Goal: Task Accomplishment & Management: Manage account settings

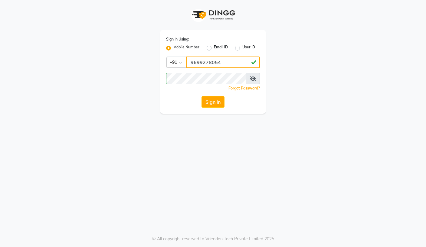
click at [236, 63] on input "9699278054" at bounding box center [223, 62] width 74 height 11
type input "9"
click at [205, 63] on input "9867429173" at bounding box center [223, 62] width 74 height 11
click at [205, 64] on input "9867429173" at bounding box center [223, 62] width 74 height 11
type input "9867429173"
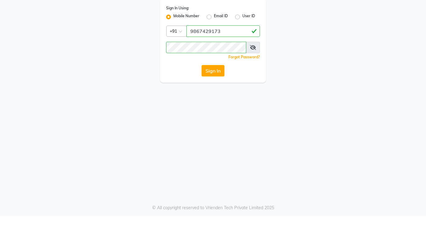
click at [214, 96] on button "Sign In" at bounding box center [213, 101] width 23 height 11
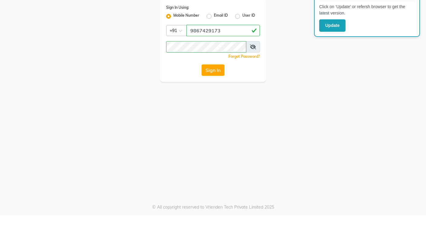
click at [251, 76] on icon at bounding box center [253, 78] width 6 height 5
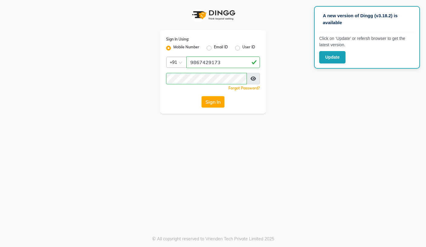
click at [217, 98] on button "Sign In" at bounding box center [213, 101] width 23 height 11
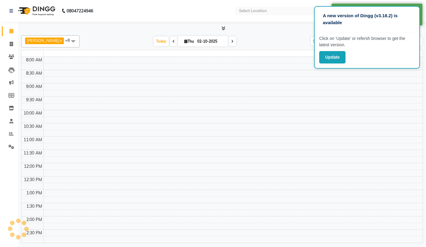
scroll to position [211, 0]
select select "en"
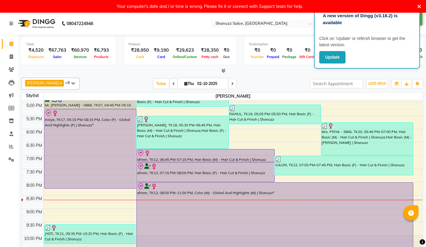
scroll to position [0, 0]
click at [336, 58] on button "Update" at bounding box center [332, 57] width 26 height 12
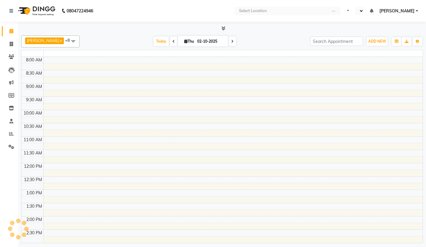
select select "en"
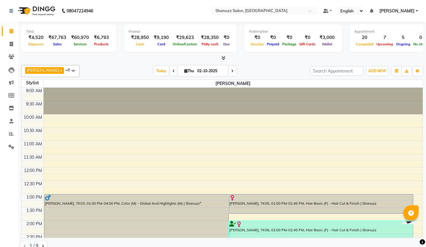
click at [75, 69] on span at bounding box center [73, 70] width 12 height 11
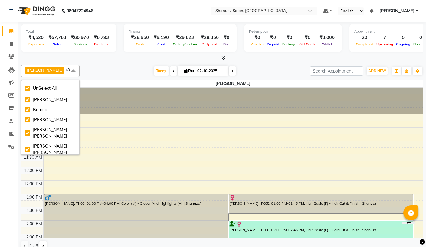
click at [109, 69] on div "Today Thu 02-10-2025" at bounding box center [195, 71] width 225 height 9
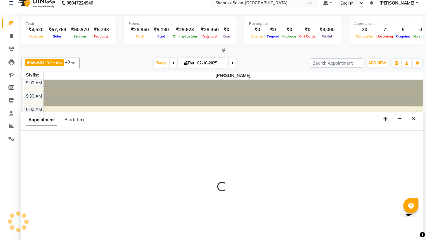
select select "92774"
select select "690"
select select "tentative"
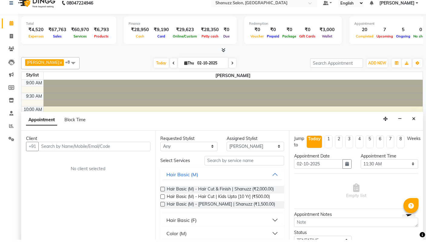
click at [417, 122] on button "Close" at bounding box center [413, 126] width 9 height 9
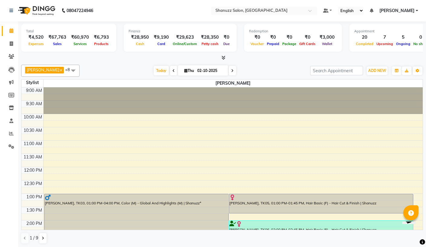
click at [222, 57] on icon at bounding box center [224, 57] width 4 height 5
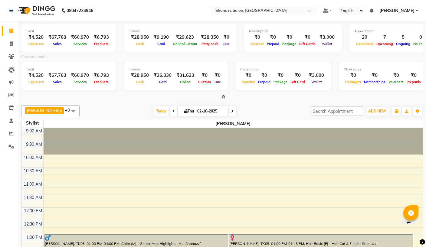
click at [412, 8] on span "[PERSON_NAME]" at bounding box center [396, 11] width 35 height 6
click at [409, 11] on span "[PERSON_NAME]" at bounding box center [396, 11] width 35 height 6
click at [308, 10] on span at bounding box center [312, 12] width 8 height 6
click at [338, 11] on div "English ENGLISH Español العربية मराठी हिंदी ગુજરાતી தமிழ் 中文" at bounding box center [351, 11] width 26 height 8
click at [323, 9] on link at bounding box center [327, 11] width 9 height 6
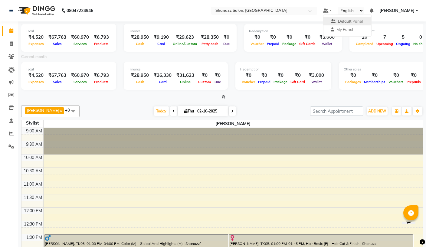
click at [338, 22] on span "Default Panel" at bounding box center [350, 21] width 25 height 5
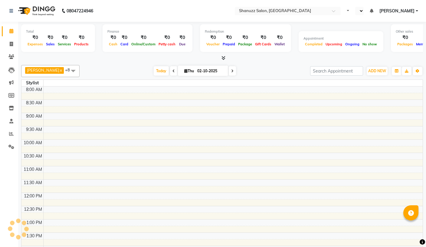
select select "en"
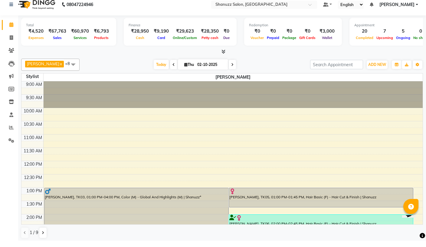
scroll to position [1, 0]
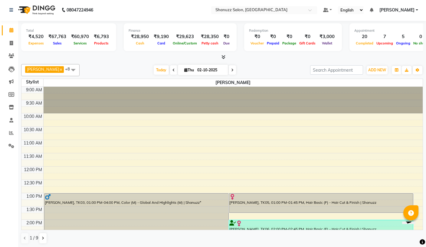
click at [45, 234] on button at bounding box center [42, 238] width 7 height 10
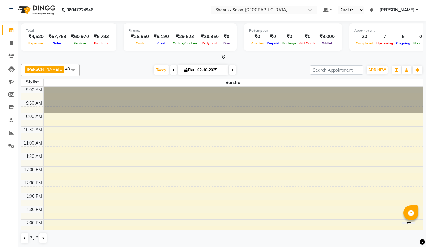
scroll to position [0, 0]
click at [26, 236] on button at bounding box center [24, 238] width 7 height 10
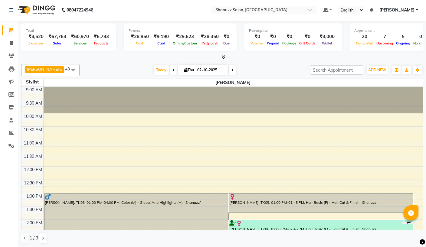
click at [397, 69] on icon "button" at bounding box center [397, 70] width 4 height 4
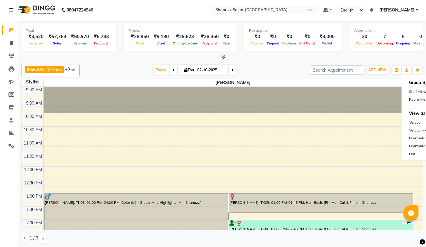
click at [419, 120] on div "Vertical" at bounding box center [429, 123] width 54 height 8
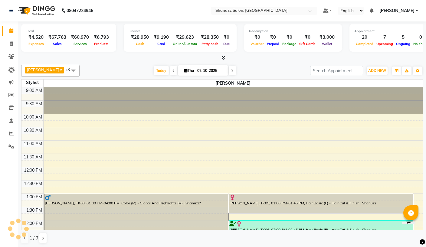
scroll to position [230, 0]
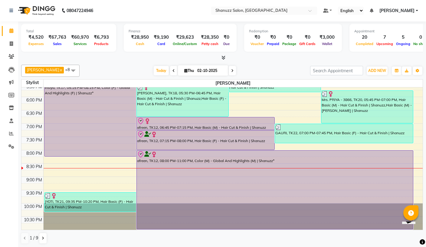
click at [396, 70] on icon "button" at bounding box center [397, 71] width 4 height 4
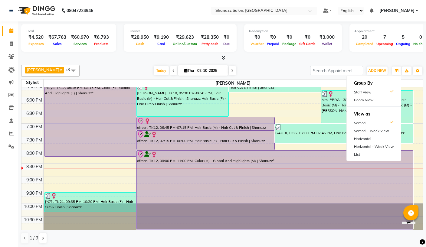
click at [366, 155] on div "List" at bounding box center [374, 155] width 54 height 8
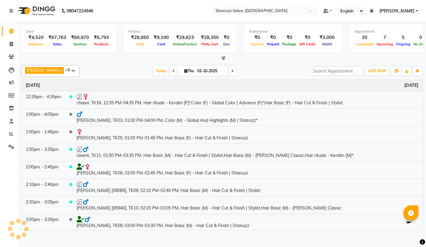
scroll to position [0, 0]
click at [397, 69] on icon "button" at bounding box center [397, 71] width 4 height 4
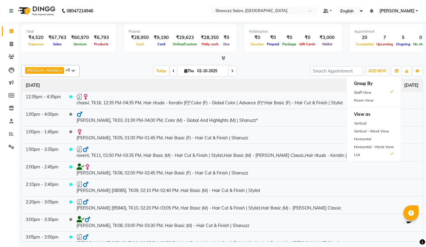
click at [371, 122] on div "Vertical" at bounding box center [374, 124] width 54 height 8
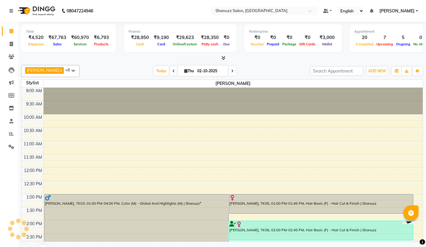
scroll to position [218, 0]
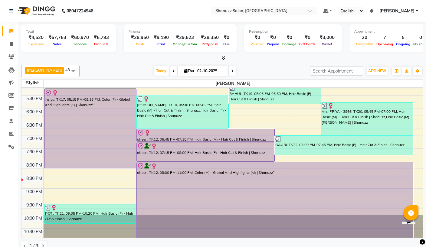
click at [416, 71] on icon "button" at bounding box center [418, 71] width 4 height 4
click at [421, 70] on button "Toggle Dropdown" at bounding box center [418, 71] width 10 height 8
click at [417, 71] on icon "button" at bounding box center [418, 71] width 4 height 4
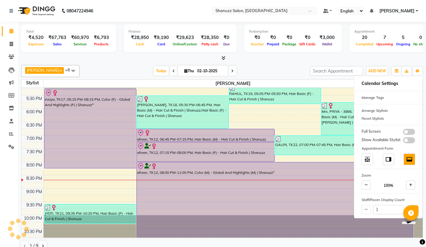
click at [413, 205] on button at bounding box center [410, 209] width 9 height 9
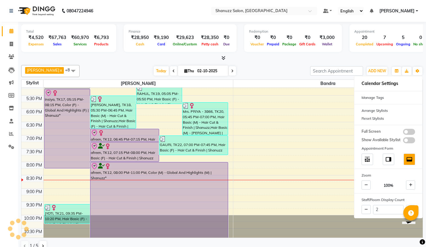
click at [410, 206] on button at bounding box center [410, 209] width 9 height 9
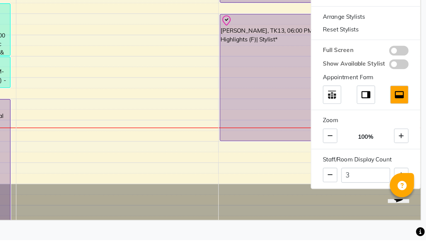
click at [406, 202] on button at bounding box center [410, 206] width 9 height 9
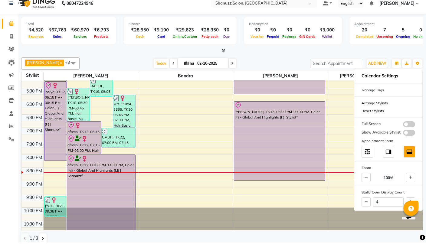
click at [414, 201] on div "4" at bounding box center [388, 207] width 68 height 12
click at [415, 202] on button at bounding box center [410, 206] width 9 height 9
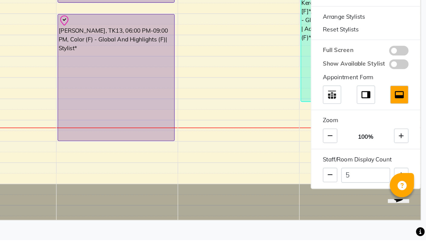
click at [406, 202] on button at bounding box center [410, 206] width 9 height 9
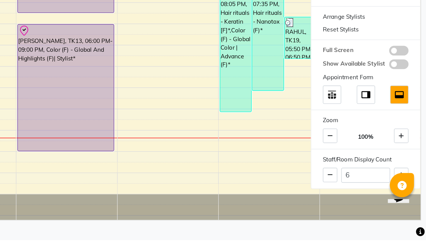
click at [409, 205] on icon at bounding box center [410, 207] width 3 height 4
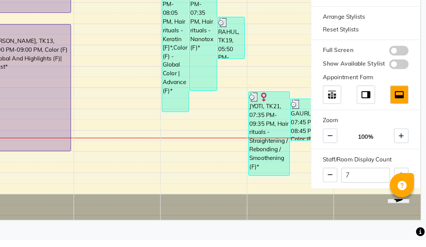
click at [406, 202] on button at bounding box center [410, 206] width 9 height 9
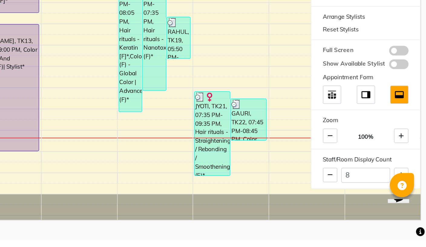
click at [406, 202] on button at bounding box center [410, 206] width 9 height 9
type input "9"
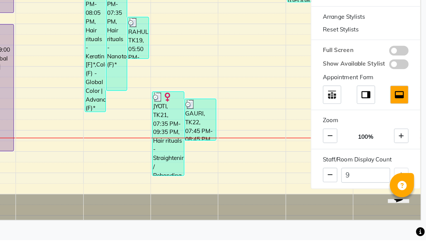
click at [354, 201] on div "9" at bounding box center [388, 207] width 68 height 12
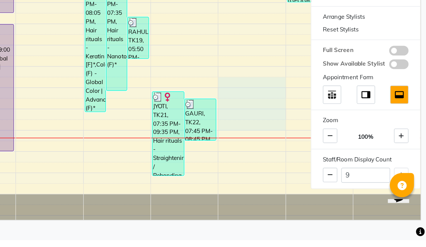
scroll to position [0, 0]
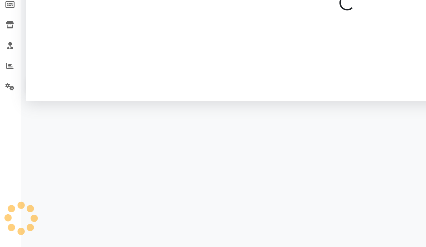
select select "92777"
select select "1155"
select select "tentative"
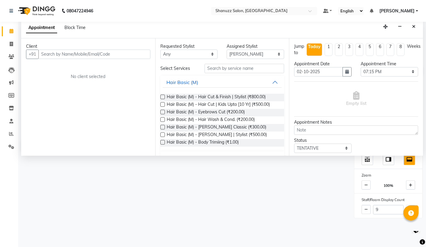
click at [415, 25] on icon "Close" at bounding box center [413, 27] width 3 height 4
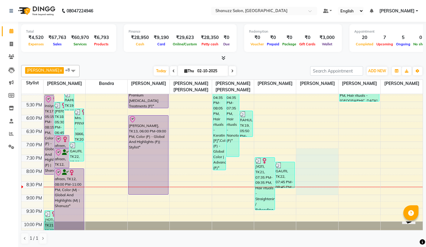
select select "92777"
select select "1140"
select select "tentative"
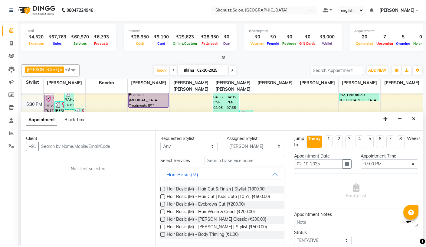
click at [415, 119] on icon "Close" at bounding box center [413, 119] width 3 height 4
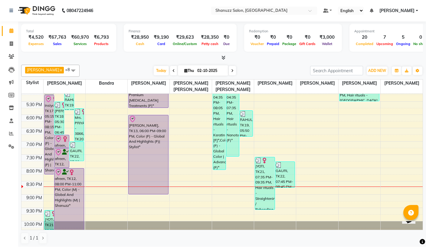
click at [12, 14] on link at bounding box center [12, 10] width 6 height 17
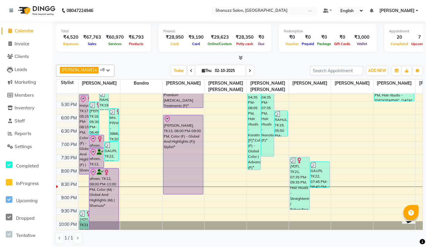
click at [17, 118] on span "Staff" at bounding box center [20, 121] width 10 height 6
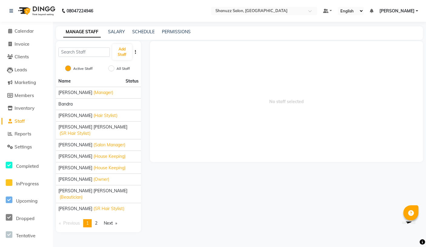
click at [74, 93] on span "Aishwarya Joshi" at bounding box center [75, 93] width 34 height 6
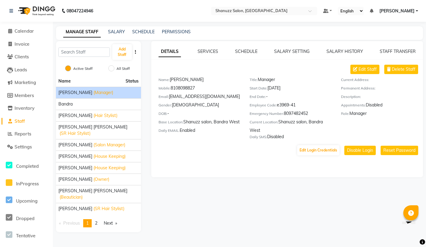
click at [167, 30] on link "PERMISSIONS" at bounding box center [176, 31] width 29 height 5
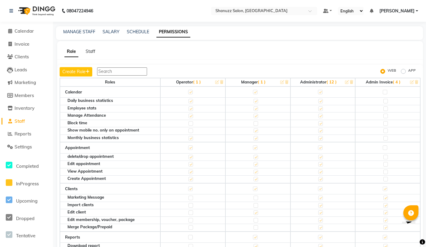
click at [241, 10] on input "text" at bounding box center [258, 11] width 88 height 6
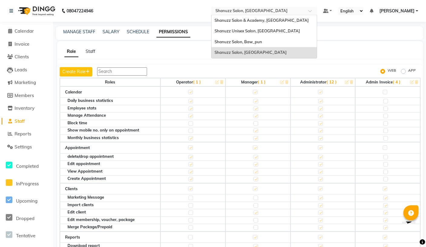
click at [224, 30] on div "Shanuzz Unisex Salon, [GEOGRAPHIC_DATA]" at bounding box center [264, 31] width 105 height 11
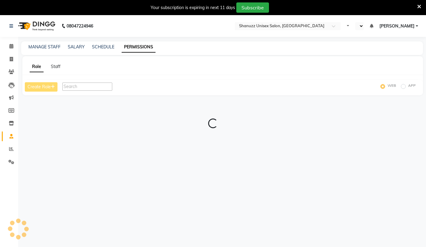
select select "en"
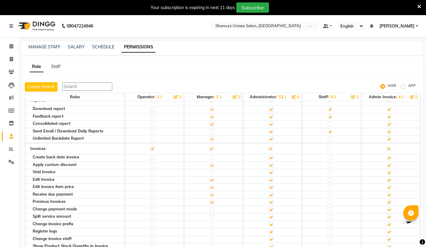
scroll to position [153, 0]
click at [215, 154] on td at bounding box center [213, 158] width 59 height 8
click at [212, 155] on label at bounding box center [211, 157] width 5 height 5
click at [212, 156] on input "checkbox" at bounding box center [211, 158] width 4 height 4
checkbox input "true"
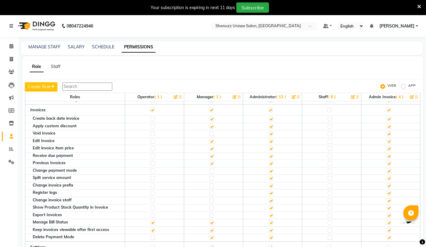
scroll to position [193, 0]
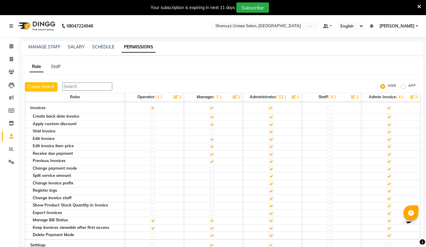
click at [212, 174] on label at bounding box center [211, 176] width 5 height 5
click at [212, 174] on input "checkbox" at bounding box center [211, 176] width 4 height 4
checkbox input "true"
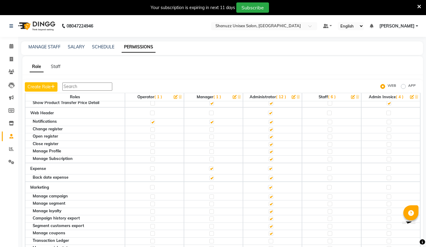
scroll to position [850, 0]
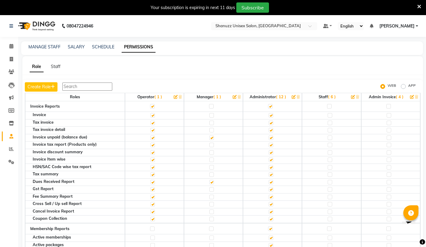
click at [37, 83] on button "Create Role" at bounding box center [41, 86] width 33 height 9
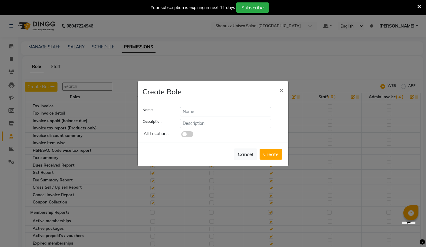
scroll to position [1419, 0]
click at [284, 95] on button "×" at bounding box center [281, 89] width 14 height 17
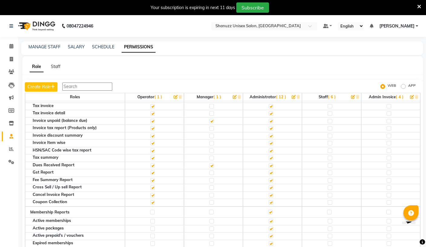
click at [233, 97] on icon "button" at bounding box center [235, 97] width 4 height 4
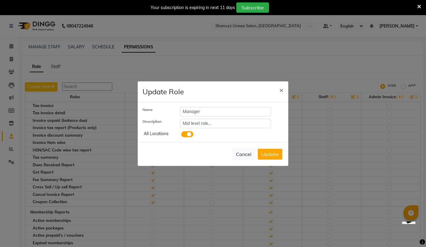
click at [189, 135] on span at bounding box center [187, 134] width 12 height 6
click at [181, 135] on input "checkbox" at bounding box center [181, 135] width 0 height 0
click at [270, 158] on button "Update" at bounding box center [270, 154] width 25 height 11
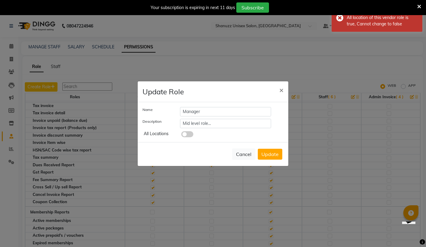
click at [283, 91] on span "×" at bounding box center [281, 89] width 4 height 9
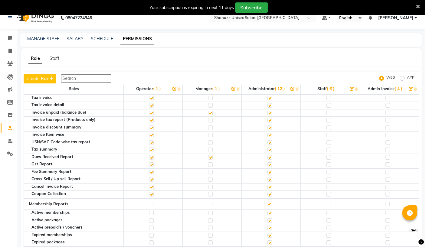
scroll to position [0, 0]
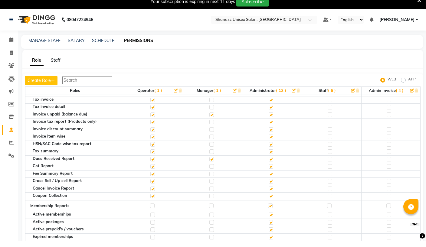
click at [234, 24] on input "text" at bounding box center [258, 27] width 88 height 6
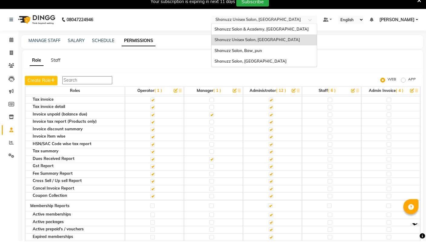
click at [212, 62] on div "Shanuzz Salon, [GEOGRAPHIC_DATA]" at bounding box center [264, 67] width 105 height 11
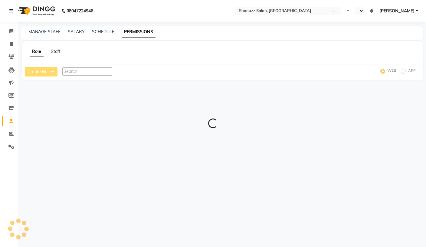
select select "en"
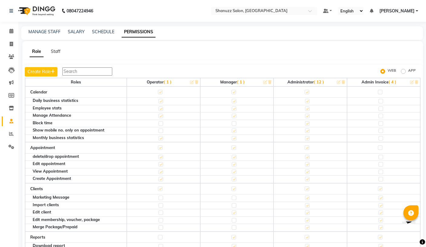
click at [408, 71] on label "APP" at bounding box center [412, 71] width 8 height 7
click at [405, 71] on input "APP" at bounding box center [404, 71] width 4 height 4
radio input "true"
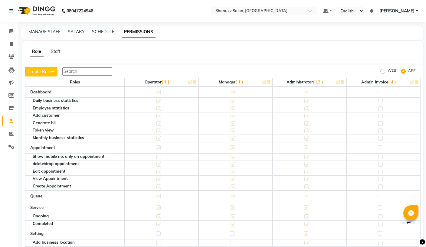
click at [38, 68] on button "Create Role" at bounding box center [41, 71] width 33 height 9
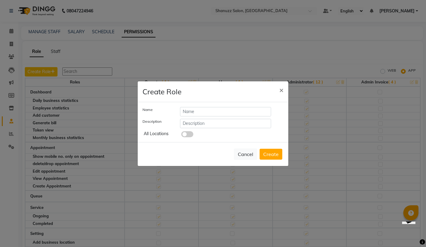
click at [280, 90] on span "×" at bounding box center [281, 89] width 4 height 9
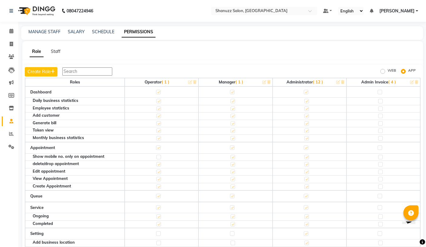
click at [57, 52] on link "Staff" at bounding box center [56, 51] width 10 height 5
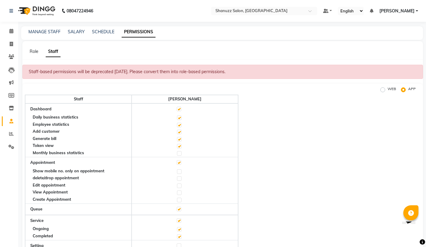
click at [34, 51] on link "Role" at bounding box center [34, 51] width 9 height 5
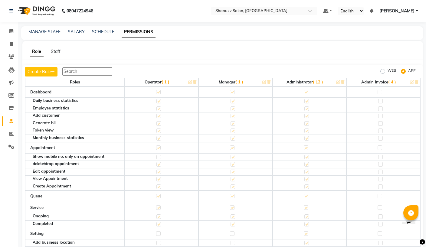
click at [56, 54] on link "Staff" at bounding box center [56, 51] width 10 height 5
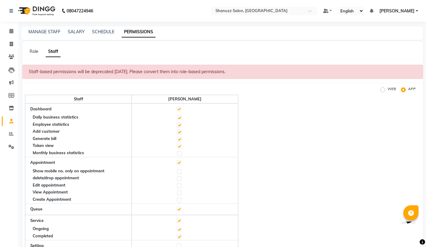
click at [37, 49] on link "Role" at bounding box center [34, 51] width 9 height 5
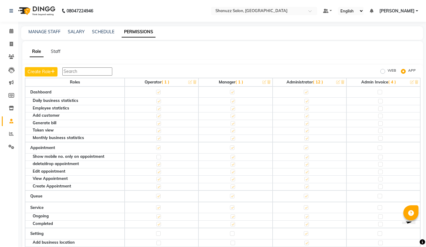
click at [43, 72] on button "Create Role" at bounding box center [41, 71] width 33 height 9
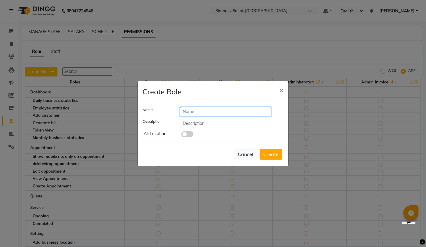
click at [242, 117] on input "text" at bounding box center [225, 111] width 91 height 9
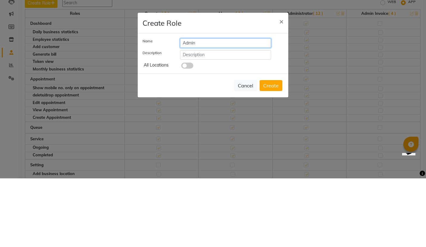
type input "Admin"
click at [280, 85] on span "×" at bounding box center [281, 89] width 4 height 9
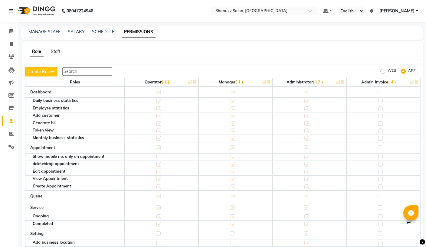
click at [247, 9] on input "text" at bounding box center [258, 11] width 88 height 6
click at [351, 51] on div "Role Staff" at bounding box center [218, 51] width 393 height 6
click at [37, 71] on button "Create Role" at bounding box center [41, 71] width 33 height 9
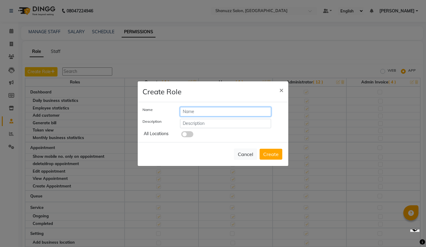
click at [242, 116] on input "text" at bounding box center [225, 111] width 91 height 9
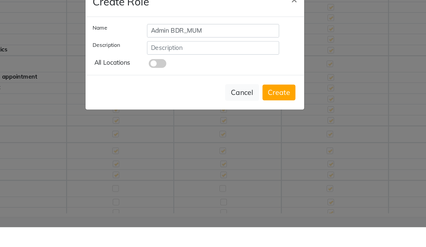
scroll to position [15, 0]
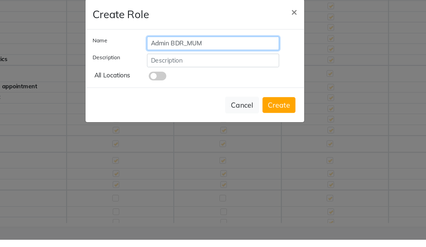
type input "Admin BDR_MUM"
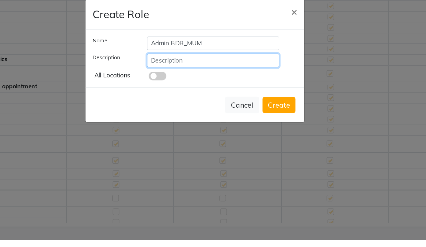
click at [180, 119] on input "text" at bounding box center [225, 123] width 91 height 9
type input "Admin"
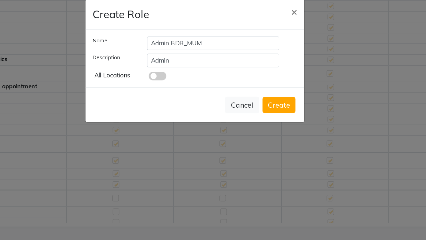
click at [181, 131] on span at bounding box center [187, 134] width 12 height 6
click at [181, 135] on input "checkbox" at bounding box center [181, 135] width 0 height 0
click at [181, 131] on span at bounding box center [187, 134] width 12 height 6
click at [181, 135] on input "checkbox" at bounding box center [181, 135] width 0 height 0
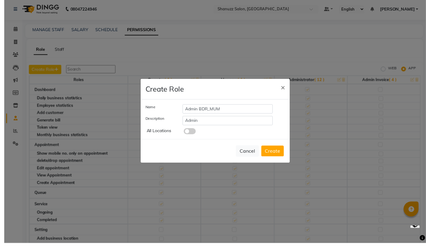
scroll to position [8, 0]
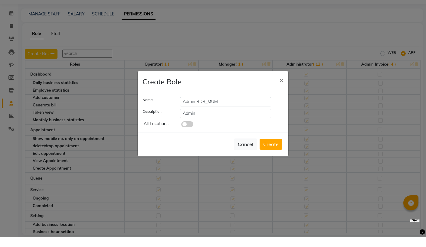
click at [275, 149] on button "Create" at bounding box center [271, 154] width 23 height 11
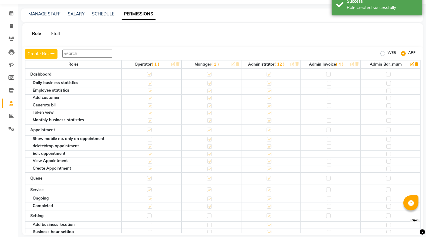
click at [388, 60] on label "WEB" at bounding box center [392, 63] width 8 height 7
click at [382, 61] on input "WEB" at bounding box center [384, 63] width 4 height 4
radio input "true"
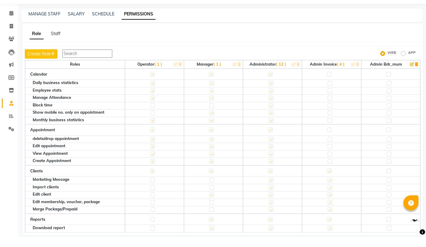
click at [39, 59] on button "Create Role" at bounding box center [41, 63] width 33 height 9
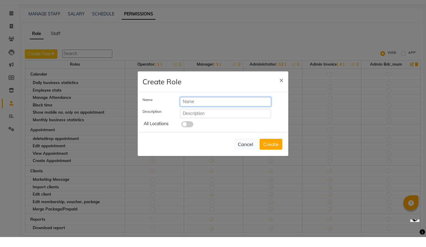
click at [246, 107] on input "text" at bounding box center [225, 111] width 91 height 9
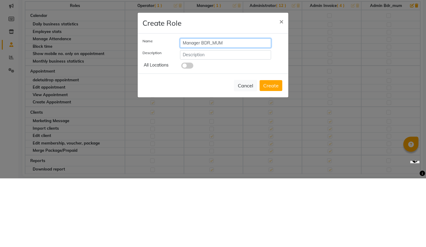
type input "Manager BDR_MUM"
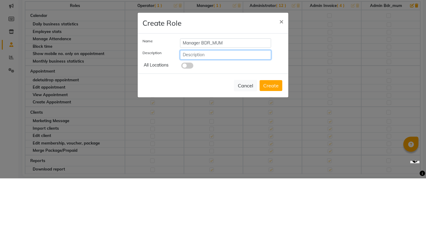
click at [241, 119] on input "text" at bounding box center [225, 123] width 91 height 9
type input "Manager"
click at [274, 149] on button "Create" at bounding box center [271, 154] width 23 height 11
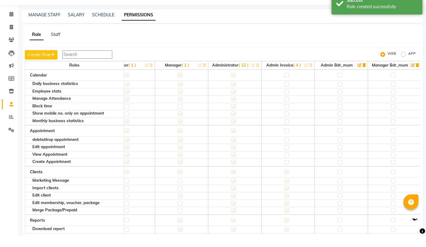
scroll to position [0, 22]
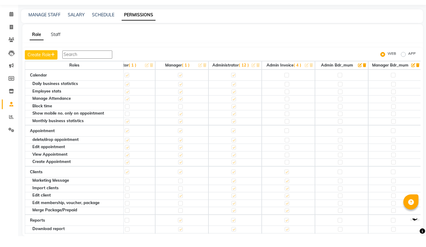
click at [341, 84] on label at bounding box center [340, 86] width 5 height 5
click at [341, 84] on input "checkbox" at bounding box center [340, 86] width 4 height 4
checkbox input "true"
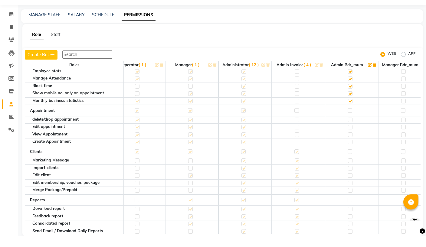
scroll to position [22, 12]
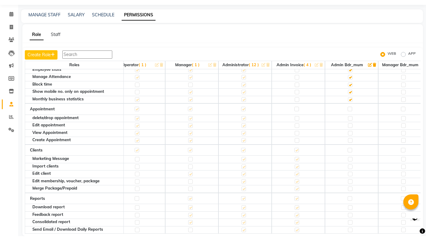
click at [354, 114] on td at bounding box center [351, 119] width 53 height 11
click at [350, 118] on label at bounding box center [350, 120] width 5 height 5
click at [350, 118] on input "checkbox" at bounding box center [350, 120] width 4 height 4
checkbox input "true"
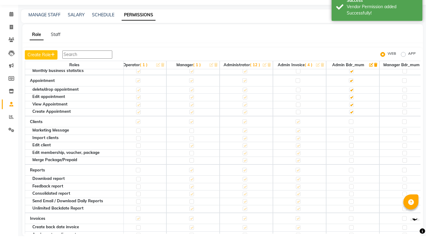
scroll to position [51, 11]
click at [354, 127] on td at bounding box center [352, 132] width 53 height 11
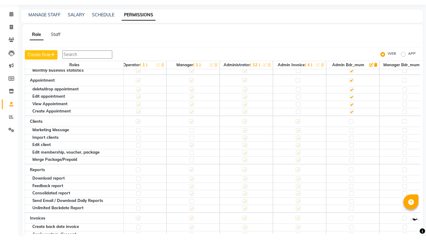
click at [352, 154] on label at bounding box center [351, 156] width 5 height 5
click at [352, 154] on input "checkbox" at bounding box center [351, 156] width 4 height 4
checkbox input "true"
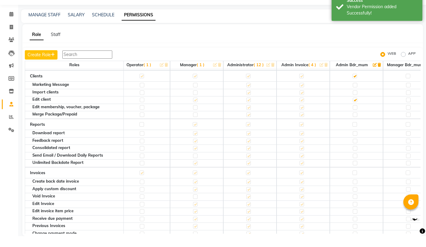
scroll to position [97, 8]
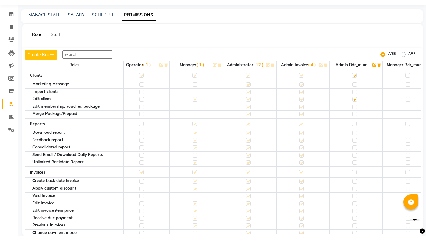
click at [355, 133] on label at bounding box center [354, 135] width 5 height 5
click at [355, 133] on input "checkbox" at bounding box center [354, 135] width 4 height 4
checkbox input "true"
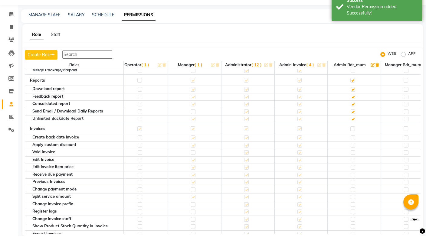
scroll to position [140, 9]
click at [354, 146] on label at bounding box center [353, 148] width 5 height 5
click at [354, 147] on input "checkbox" at bounding box center [353, 149] width 4 height 4
checkbox input "true"
click at [354, 154] on label at bounding box center [353, 156] width 5 height 5
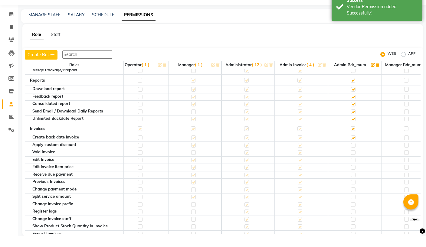
click at [354, 154] on input "checkbox" at bounding box center [353, 156] width 4 height 4
checkbox input "true"
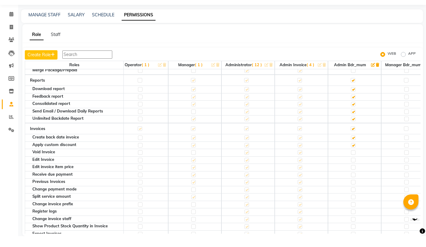
click at [354, 169] on label at bounding box center [353, 171] width 5 height 5
click at [354, 169] on input "checkbox" at bounding box center [353, 171] width 4 height 4
click at [354, 176] on label at bounding box center [353, 178] width 5 height 5
click at [354, 176] on input "checkbox" at bounding box center [353, 178] width 4 height 4
checkbox input "true"
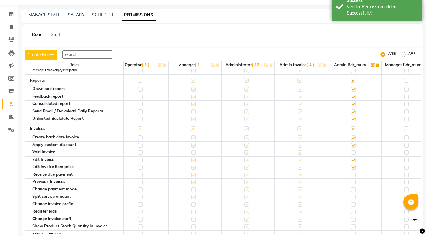
click at [354, 184] on label at bounding box center [353, 186] width 5 height 5
click at [354, 184] on input "checkbox" at bounding box center [353, 186] width 4 height 4
checkbox input "true"
click at [353, 137] on label at bounding box center [353, 139] width 5 height 5
click at [353, 138] on input "checkbox" at bounding box center [353, 140] width 4 height 4
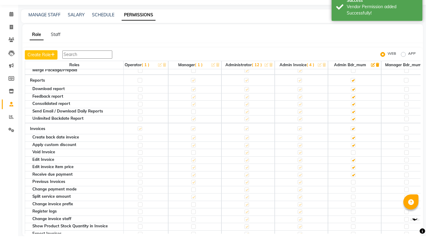
checkbox input "false"
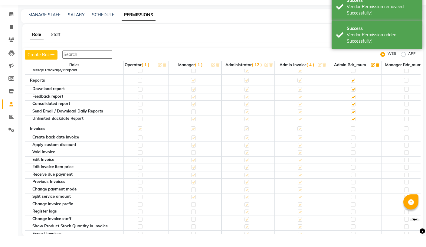
click at [353, 137] on label at bounding box center [353, 139] width 5 height 5
click at [353, 138] on input "checkbox" at bounding box center [353, 140] width 4 height 4
checkbox input "true"
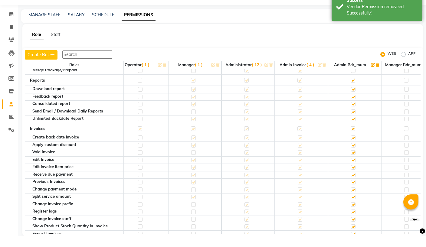
click at [354, 161] on label at bounding box center [353, 163] width 5 height 5
click at [354, 162] on input "checkbox" at bounding box center [353, 164] width 4 height 4
checkbox input "false"
click at [354, 199] on label at bounding box center [353, 201] width 5 height 5
click at [354, 199] on input "checkbox" at bounding box center [353, 201] width 4 height 4
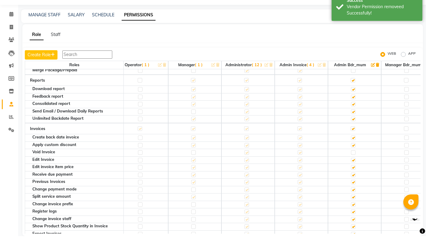
checkbox input "false"
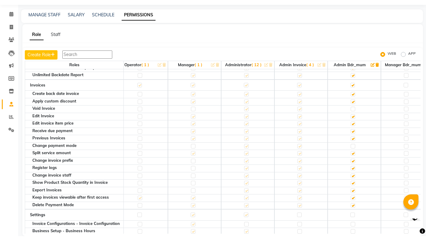
scroll to position [184, 9]
click at [354, 169] on label at bounding box center [353, 171] width 5 height 5
click at [354, 170] on input "checkbox" at bounding box center [353, 172] width 4 height 4
checkbox input "false"
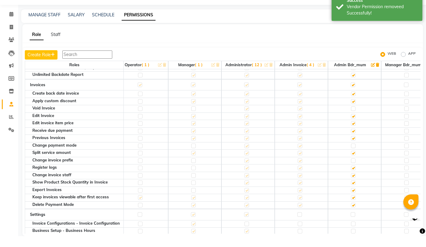
click at [354, 177] on label at bounding box center [353, 179] width 5 height 5
click at [354, 177] on input "checkbox" at bounding box center [353, 179] width 4 height 4
checkbox input "false"
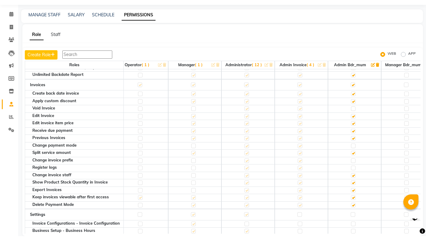
click at [354, 184] on label at bounding box center [353, 186] width 5 height 5
click at [354, 185] on input "checkbox" at bounding box center [353, 187] width 4 height 4
checkbox input "false"
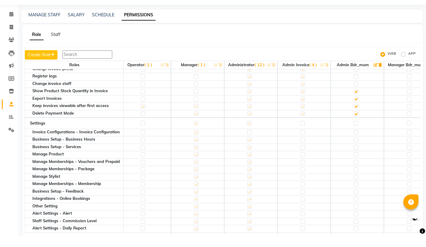
scroll to position [276, 6]
click at [356, 132] on label at bounding box center [355, 134] width 5 height 5
click at [356, 132] on input "checkbox" at bounding box center [355, 134] width 4 height 4
checkbox input "true"
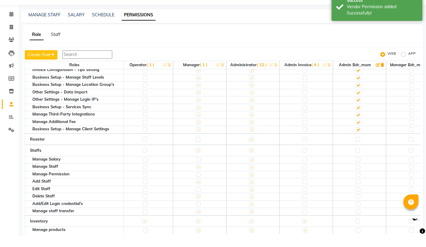
scroll to position [538, 4]
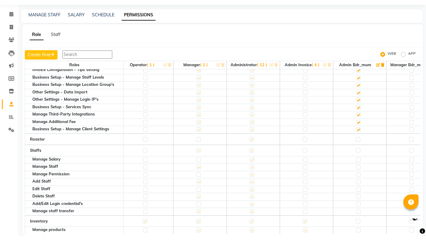
click at [358, 169] on label at bounding box center [358, 171] width 5 height 5
click at [358, 169] on input "checkbox" at bounding box center [358, 171] width 4 height 4
checkbox input "true"
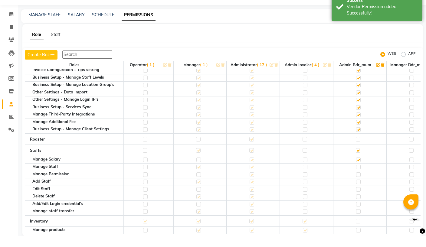
click at [359, 169] on label at bounding box center [358, 171] width 5 height 5
click at [359, 169] on input "checkbox" at bounding box center [358, 171] width 4 height 4
checkbox input "false"
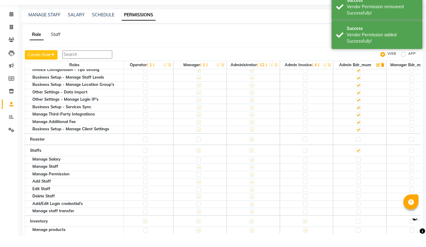
click at [359, 176] on label at bounding box center [358, 178] width 5 height 5
click at [359, 176] on input "checkbox" at bounding box center [358, 178] width 4 height 4
checkbox input "true"
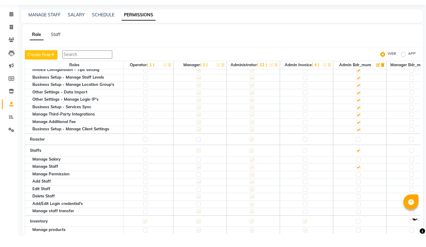
click at [358, 220] on label at bounding box center [358, 222] width 5 height 5
click at [358, 221] on input "checkbox" at bounding box center [358, 223] width 4 height 4
checkbox input "true"
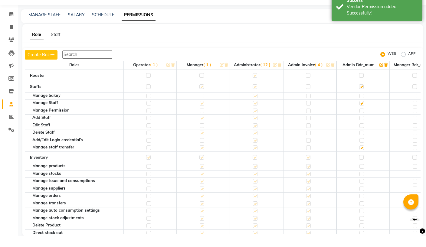
scroll to position [602, 0]
click at [362, 166] on label at bounding box center [361, 168] width 5 height 5
click at [362, 166] on input "checkbox" at bounding box center [361, 168] width 4 height 4
checkbox input "true"
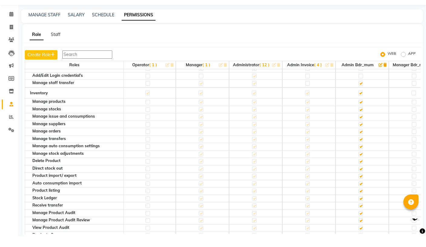
scroll to position [667, 2]
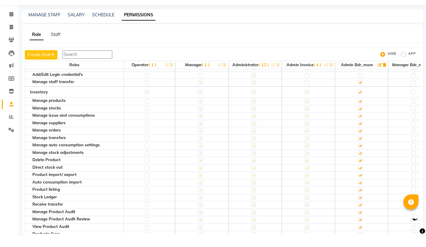
click at [361, 169] on label at bounding box center [360, 171] width 5 height 5
click at [361, 169] on input "checkbox" at bounding box center [360, 171] width 4 height 4
checkbox input "false"
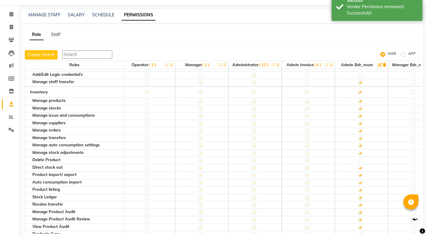
click at [360, 184] on label at bounding box center [360, 186] width 5 height 5
click at [360, 184] on input "checkbox" at bounding box center [360, 186] width 4 height 4
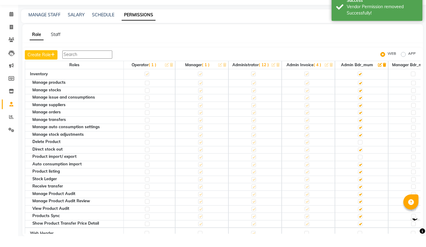
scroll to position [686, 2]
click at [361, 180] on label at bounding box center [360, 182] width 5 height 5
click at [361, 180] on input "checkbox" at bounding box center [360, 182] width 4 height 4
checkbox input "false"
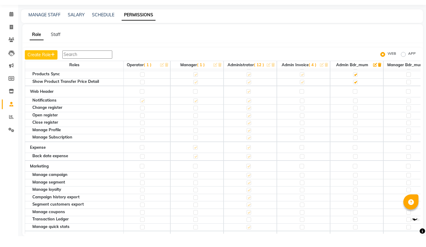
scroll to position [827, 7]
click at [357, 165] on div at bounding box center [355, 168] width 4 height 6
click at [358, 164] on td at bounding box center [356, 168] width 53 height 8
click at [356, 156] on div at bounding box center [355, 159] width 4 height 6
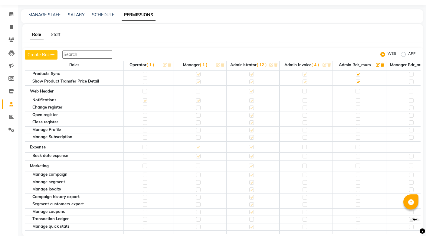
click at [359, 156] on label at bounding box center [358, 158] width 5 height 5
click at [359, 156] on input "checkbox" at bounding box center [358, 158] width 4 height 4
checkbox input "true"
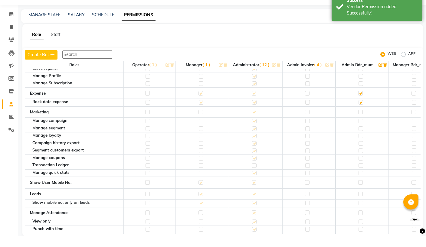
scroll to position [881, 1]
click at [360, 191] on label at bounding box center [361, 193] width 5 height 5
click at [360, 192] on input "checkbox" at bounding box center [361, 194] width 4 height 4
checkbox input "true"
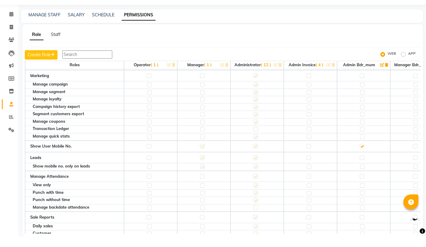
scroll to position [918, 0]
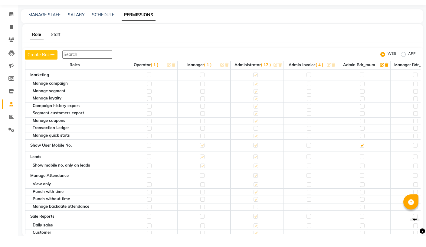
click at [365, 162] on td at bounding box center [363, 167] width 53 height 11
click at [363, 166] on label at bounding box center [362, 168] width 5 height 5
click at [363, 166] on input "checkbox" at bounding box center [362, 168] width 4 height 4
checkbox input "true"
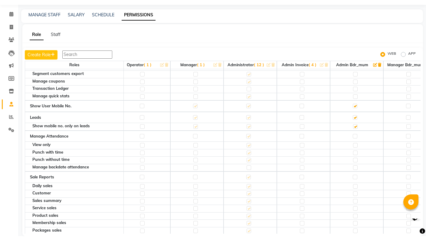
scroll to position [958, 7]
click at [356, 145] on label at bounding box center [355, 147] width 5 height 5
click at [356, 145] on input "checkbox" at bounding box center [355, 147] width 4 height 4
checkbox input "true"
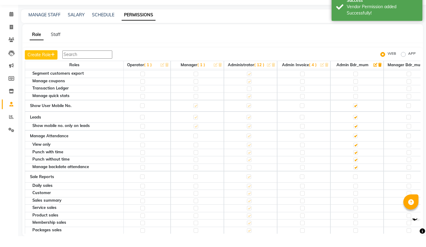
click at [356, 169] on label at bounding box center [355, 171] width 5 height 5
click at [356, 169] on input "checkbox" at bounding box center [355, 171] width 4 height 4
checkbox input "false"
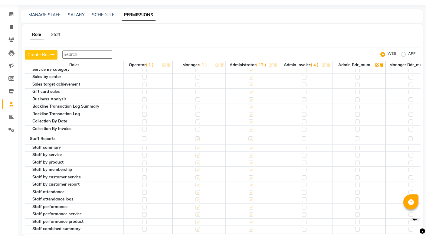
scroll to position [1149, 5]
click at [358, 147] on label at bounding box center [357, 149] width 5 height 5
click at [358, 147] on input "checkbox" at bounding box center [357, 149] width 4 height 4
checkbox input "true"
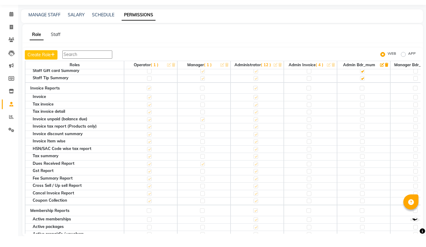
scroll to position [1374, 0]
click at [363, 172] on label at bounding box center [362, 174] width 5 height 5
click at [363, 173] on input "checkbox" at bounding box center [362, 175] width 4 height 4
checkbox input "true"
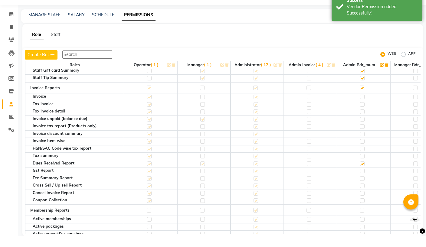
click at [363, 128] on label at bounding box center [362, 130] width 5 height 5
click at [363, 128] on input "checkbox" at bounding box center [362, 130] width 4 height 4
checkbox input "true"
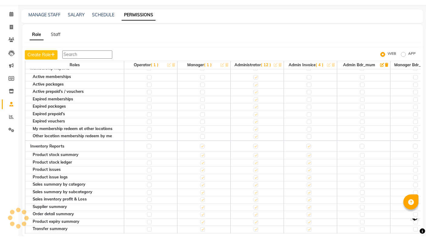
scroll to position [1516, 0]
click at [362, 155] on label at bounding box center [362, 157] width 5 height 5
click at [362, 155] on input "checkbox" at bounding box center [362, 157] width 4 height 4
checkbox input "true"
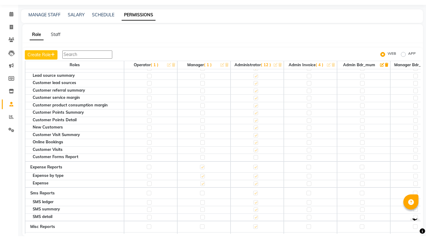
scroll to position [1784, 0]
click at [364, 173] on td at bounding box center [363, 178] width 53 height 11
click at [363, 176] on label at bounding box center [362, 178] width 5 height 5
click at [363, 176] on input "checkbox" at bounding box center [362, 178] width 4 height 4
checkbox input "true"
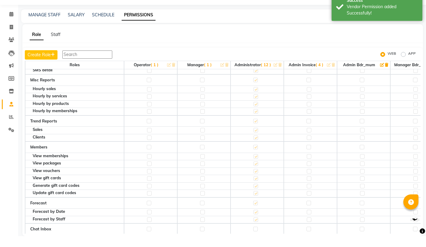
scroll to position [1931, 0]
checkbox input "true"
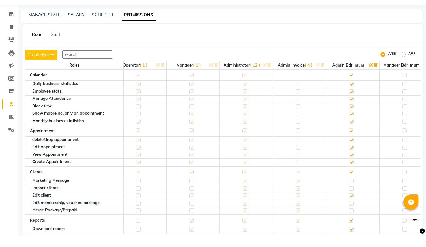
scroll to position [0, 11]
click at [369, 74] on icon "button" at bounding box center [371, 76] width 4 height 4
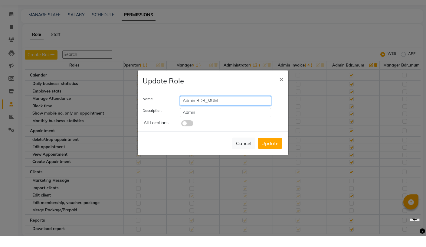
click at [189, 107] on input "Admin BDR_MUM" at bounding box center [225, 111] width 91 height 9
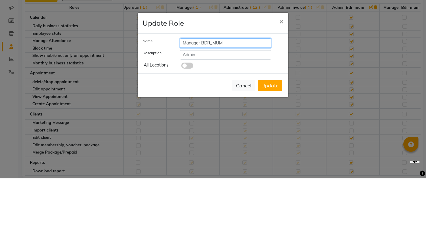
type input "Manager BDR_MUM"
click at [268, 149] on button "Update" at bounding box center [270, 154] width 25 height 11
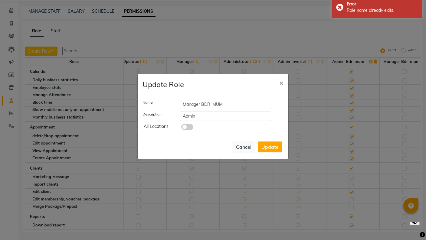
click at [283, 85] on span "×" at bounding box center [281, 89] width 4 height 9
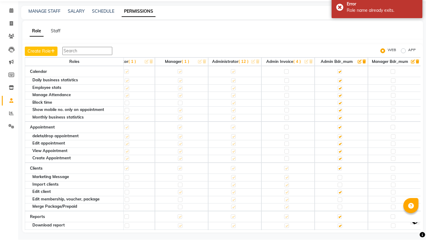
scroll to position [0, 22]
click at [408, 65] on th "Manager Bdr_mum" at bounding box center [394, 69] width 53 height 8
click at [409, 65] on th "Manager Bdr_mum" at bounding box center [394, 69] width 53 height 8
click at [408, 65] on th "Manager Bdr_mum" at bounding box center [394, 69] width 53 height 8
click at [411, 67] on icon "button" at bounding box center [413, 69] width 4 height 4
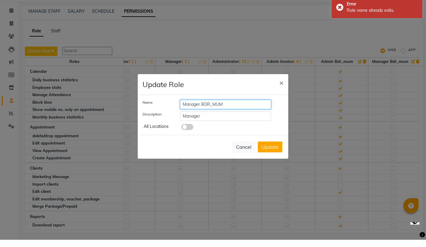
click at [191, 107] on input "Manager BDR_MUM" at bounding box center [225, 111] width 91 height 9
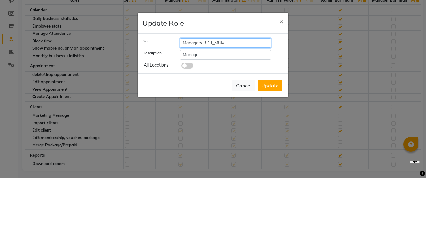
type input "Managers BDR_MUM"
click at [271, 149] on button "Update" at bounding box center [270, 154] width 25 height 11
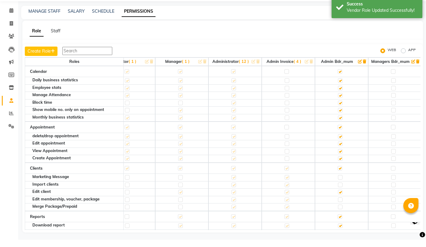
click at [358, 67] on icon "button" at bounding box center [360, 69] width 4 height 4
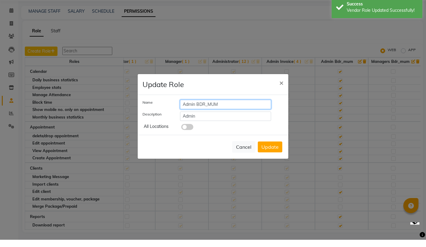
click at [191, 107] on input "Admin BDR_MUM" at bounding box center [225, 111] width 91 height 9
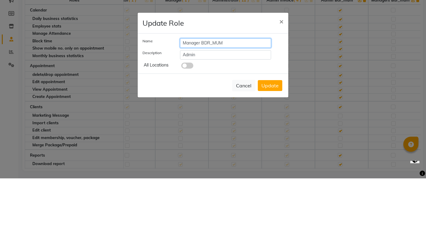
type input "Manager BDR_MUM"
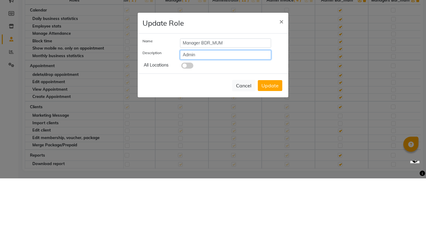
click at [246, 119] on input "Admin" at bounding box center [225, 123] width 91 height 9
type input "A"
type input "Manager"
click at [275, 149] on button "Update" at bounding box center [270, 154] width 25 height 11
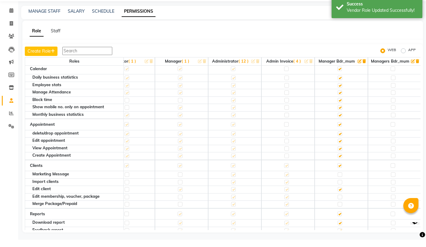
scroll to position [3, 22]
click at [407, 64] on th "Managers Bdr_mum" at bounding box center [394, 68] width 53 height 8
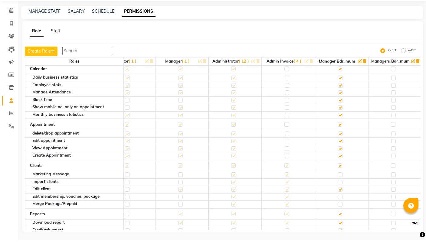
click at [409, 64] on th "Managers Bdr_mum" at bounding box center [394, 68] width 53 height 8
click at [406, 64] on th "Managers Bdr_mum" at bounding box center [394, 68] width 53 height 8
click at [412, 67] on icon "button" at bounding box center [413, 69] width 4 height 4
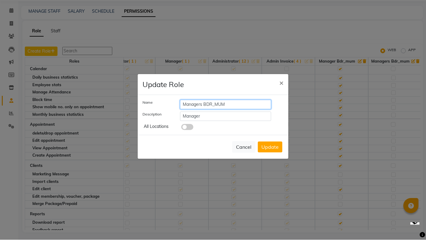
click at [194, 107] on input "Managers BDR_MUM" at bounding box center [225, 111] width 91 height 9
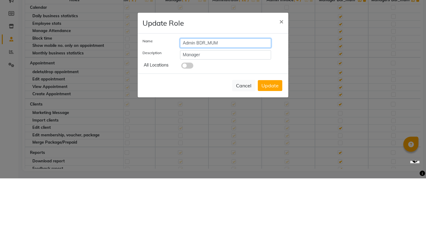
type input "Admin BDR_MUM"
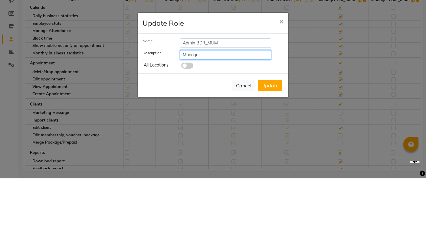
click at [217, 119] on input "Manager" at bounding box center [225, 123] width 91 height 9
type input "M"
type input "Admin"
click at [273, 149] on button "Update" at bounding box center [270, 154] width 25 height 11
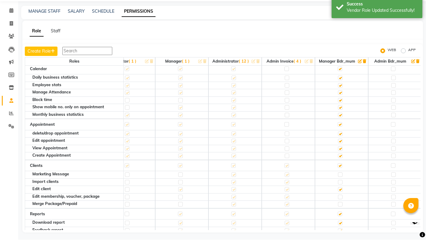
click at [392, 74] on label at bounding box center [393, 76] width 5 height 5
click at [392, 74] on input "checkbox" at bounding box center [393, 76] width 4 height 4
checkbox input "true"
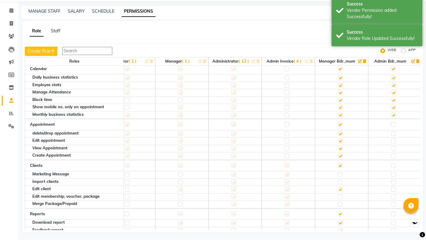
click at [397, 126] on td at bounding box center [394, 131] width 53 height 11
click at [393, 130] on label at bounding box center [393, 132] width 5 height 5
click at [393, 130] on input "checkbox" at bounding box center [393, 132] width 4 height 4
click at [394, 171] on label at bounding box center [393, 173] width 5 height 5
click at [394, 171] on input "checkbox" at bounding box center [393, 173] width 4 height 4
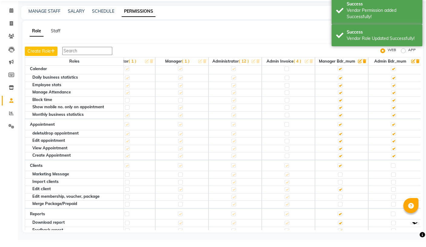
checkbox input "true"
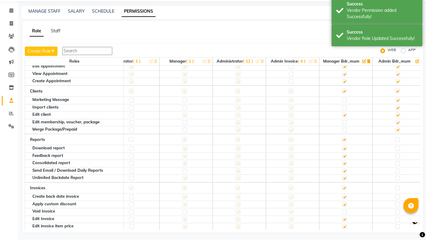
scroll to position [77, 18]
click at [397, 145] on label at bounding box center [398, 147] width 5 height 5
click at [397, 146] on input "checkbox" at bounding box center [398, 148] width 4 height 4
checkbox input "true"
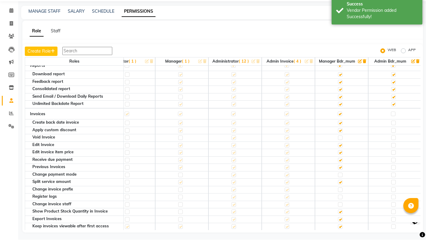
scroll to position [153, 22]
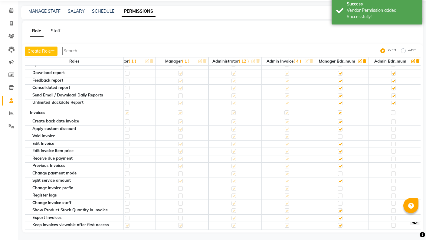
click at [392, 118] on label at bounding box center [393, 120] width 5 height 5
click at [392, 118] on input "checkbox" at bounding box center [393, 120] width 4 height 4
checkbox input "true"
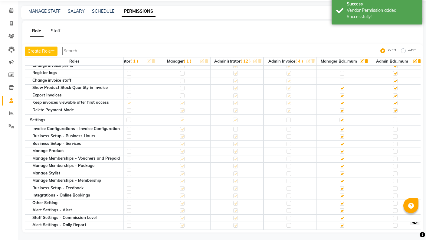
scroll to position [266, 22]
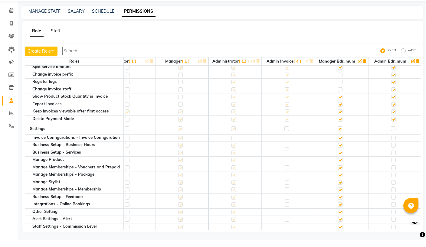
click at [393, 134] on label at bounding box center [393, 136] width 5 height 5
click at [393, 134] on input "checkbox" at bounding box center [393, 136] width 4 height 4
checkbox input "true"
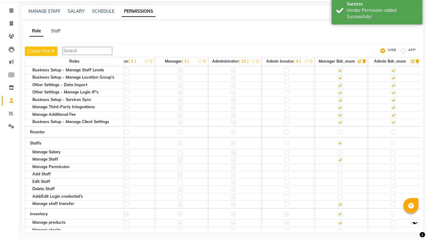
scroll to position [539, 22]
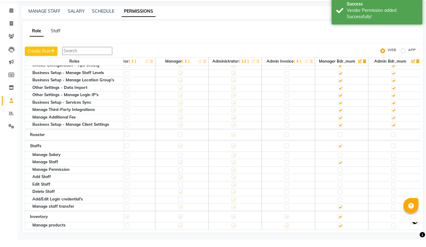
click at [394, 140] on label at bounding box center [393, 142] width 5 height 5
click at [394, 140] on input "checkbox" at bounding box center [393, 142] width 4 height 4
checkbox input "true"
click at [391, 151] on label at bounding box center [393, 153] width 5 height 5
click at [391, 151] on input "checkbox" at bounding box center [393, 153] width 4 height 4
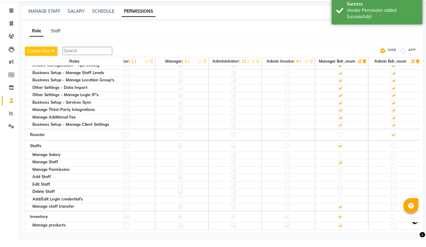
checkbox input "true"
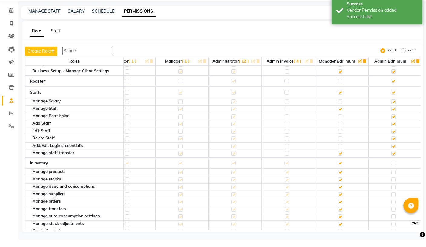
scroll to position [593, 22]
click at [392, 168] on label at bounding box center [393, 170] width 5 height 5
click at [392, 168] on input "checkbox" at bounding box center [393, 170] width 4 height 4
checkbox input "true"
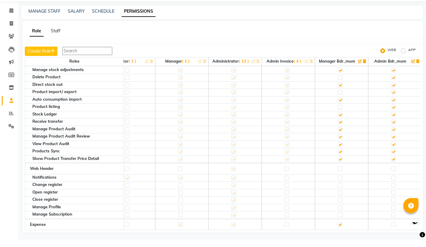
scroll to position [752, 21]
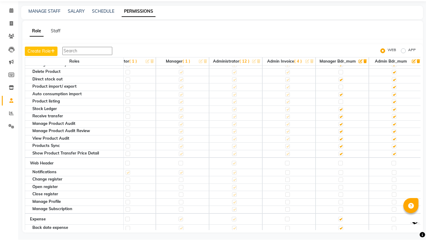
click at [394, 168] on label at bounding box center [394, 170] width 5 height 5
click at [394, 169] on input "checkbox" at bounding box center [394, 171] width 4 height 4
checkbox input "true"
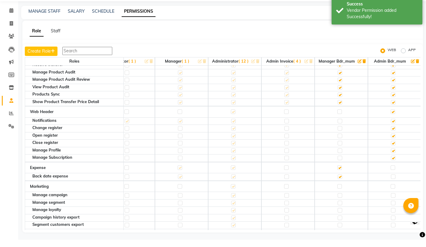
scroll to position [804, 22]
click at [393, 172] on label at bounding box center [393, 174] width 5 height 5
click at [393, 172] on input "checkbox" at bounding box center [393, 174] width 4 height 4
checkbox input "true"
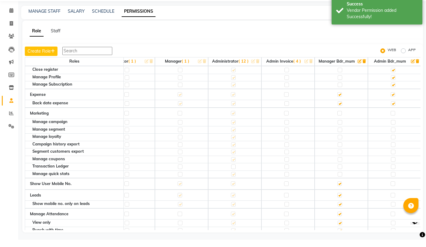
scroll to position [873, 22]
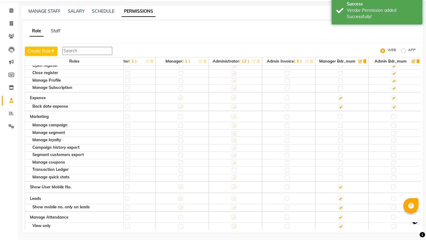
click at [394, 122] on label at bounding box center [393, 124] width 5 height 5
click at [394, 122] on input "checkbox" at bounding box center [393, 124] width 4 height 4
checkbox input "true"
click at [393, 192] on label at bounding box center [393, 194] width 5 height 5
click at [393, 192] on input "checkbox" at bounding box center [393, 194] width 4 height 4
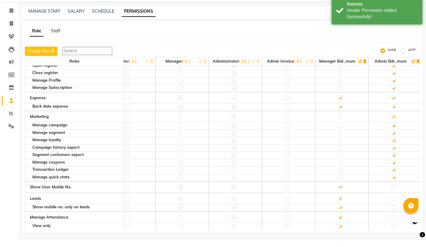
checkbox input "true"
click at [394, 204] on label at bounding box center [393, 206] width 5 height 5
click at [394, 204] on input "checkbox" at bounding box center [393, 206] width 4 height 4
checkbox input "true"
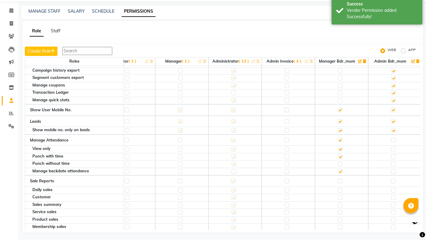
scroll to position [950, 22]
click at [394, 145] on label at bounding box center [393, 147] width 5 height 5
click at [394, 145] on input "checkbox" at bounding box center [393, 147] width 4 height 4
checkbox input "true"
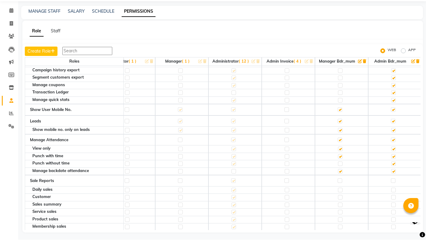
click at [393, 186] on label at bounding box center [393, 188] width 5 height 5
click at [393, 186] on input "checkbox" at bounding box center [393, 188] width 4 height 4
checkbox input "true"
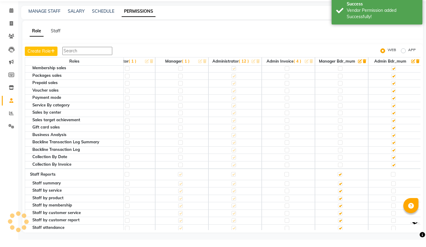
scroll to position [1112, 22]
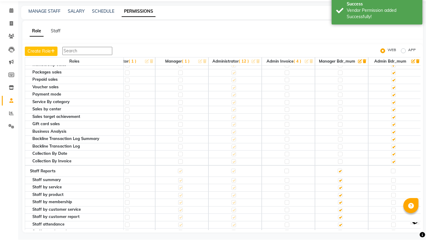
click at [391, 176] on label at bounding box center [393, 178] width 5 height 5
click at [391, 176] on input "checkbox" at bounding box center [393, 178] width 4 height 4
checkbox input "true"
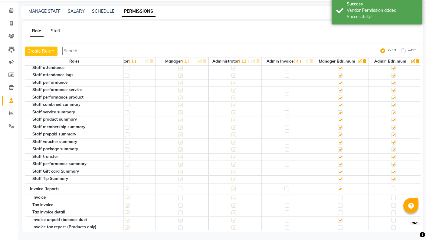
scroll to position [1274, 22]
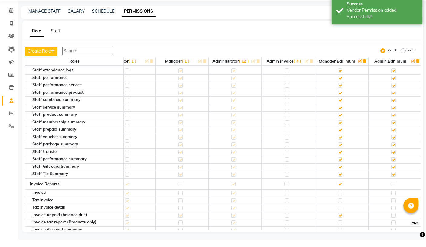
click at [393, 189] on label at bounding box center [393, 191] width 5 height 5
click at [393, 189] on input "checkbox" at bounding box center [393, 191] width 4 height 4
checkbox input "true"
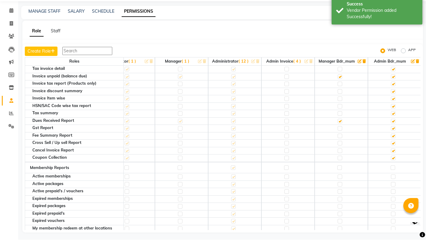
scroll to position [1429, 22]
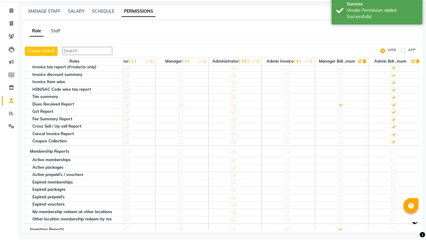
click at [391, 156] on label at bounding box center [393, 158] width 5 height 5
click at [391, 157] on input "checkbox" at bounding box center [393, 159] width 4 height 4
checkbox input "true"
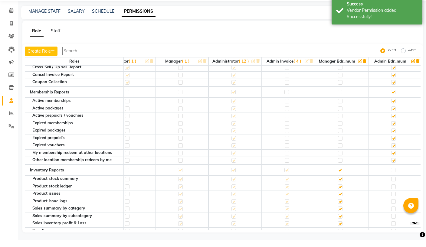
scroll to position [1490, 22]
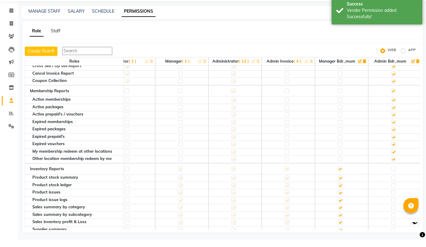
click at [392, 174] on label at bounding box center [393, 176] width 5 height 5
click at [392, 174] on input "checkbox" at bounding box center [393, 176] width 4 height 4
checkbox input "true"
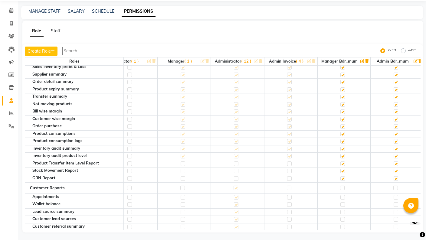
scroll to position [1659, 19]
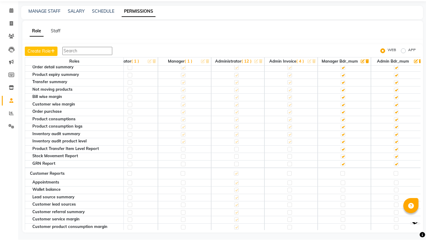
click at [397, 179] on label at bounding box center [396, 181] width 5 height 5
click at [397, 179] on input "checkbox" at bounding box center [396, 181] width 4 height 4
checkbox input "true"
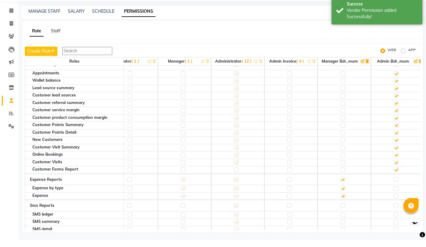
scroll to position [1771, 19]
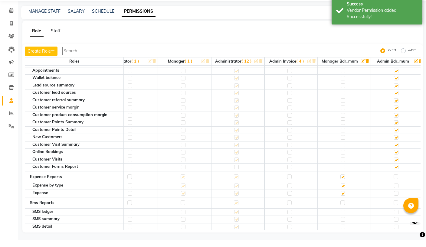
click at [395, 182] on label at bounding box center [396, 184] width 5 height 5
click at [395, 182] on input "checkbox" at bounding box center [396, 184] width 4 height 4
checkbox input "true"
click at [397, 205] on td at bounding box center [397, 210] width 53 height 11
click at [395, 208] on label at bounding box center [396, 210] width 5 height 5
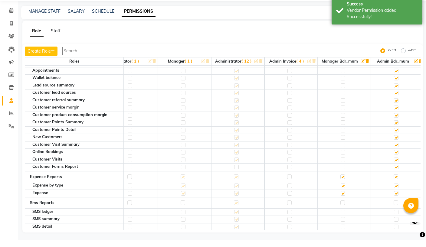
click at [395, 208] on input "checkbox" at bounding box center [396, 210] width 4 height 4
checkbox input "true"
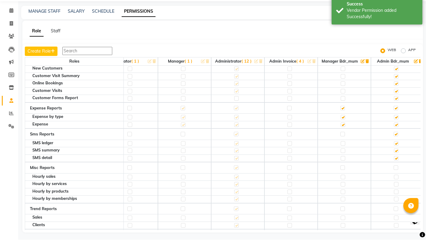
scroll to position [1841, 19]
click at [395, 172] on label at bounding box center [396, 174] width 5 height 5
click at [395, 172] on input "checkbox" at bounding box center [396, 174] width 4 height 4
checkbox input "true"
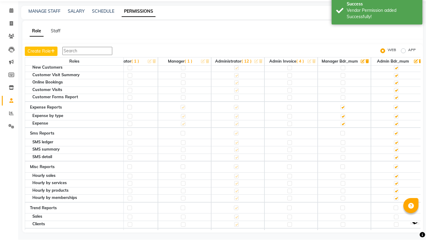
click at [399, 210] on td at bounding box center [397, 215] width 53 height 11
click at [395, 210] on td at bounding box center [397, 215] width 53 height 11
click at [396, 213] on label at bounding box center [396, 215] width 5 height 5
click at [396, 213] on input "checkbox" at bounding box center [396, 215] width 4 height 4
checkbox input "true"
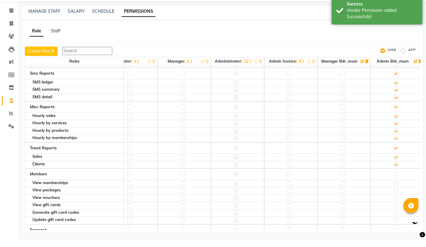
scroll to position [1912, 20]
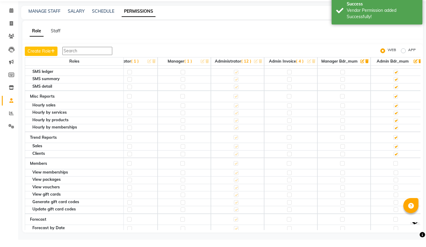
click at [396, 169] on label at bounding box center [395, 171] width 5 height 5
click at [396, 169] on input "checkbox" at bounding box center [395, 171] width 4 height 4
checkbox input "true"
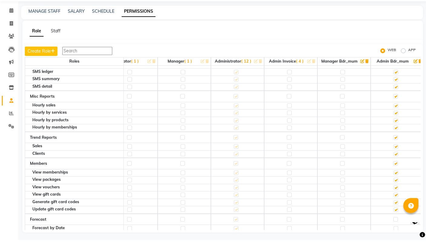
click at [395, 225] on label at bounding box center [395, 227] width 5 height 5
click at [395, 225] on input "checkbox" at bounding box center [395, 227] width 4 height 4
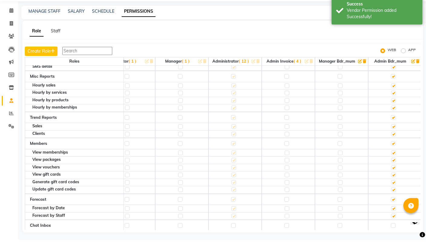
scroll to position [1931, 22]
click at [395, 228] on td at bounding box center [394, 233] width 53 height 11
click at [393, 231] on label at bounding box center [393, 233] width 5 height 5
click at [393, 231] on input "checkbox" at bounding box center [393, 233] width 4 height 4
checkbox input "true"
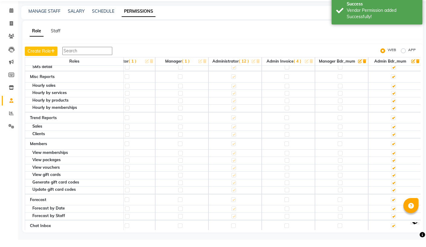
checkbox input "true"
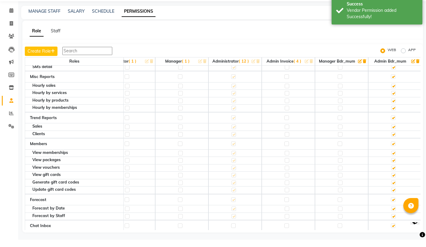
checkbox input "true"
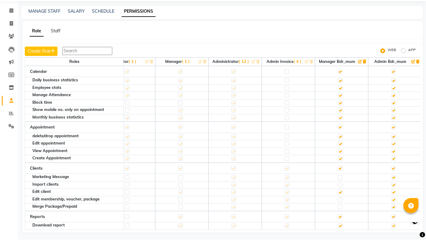
scroll to position [0, 0]
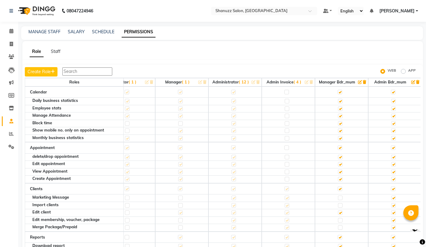
click at [238, 10] on input "text" at bounding box center [258, 11] width 88 height 6
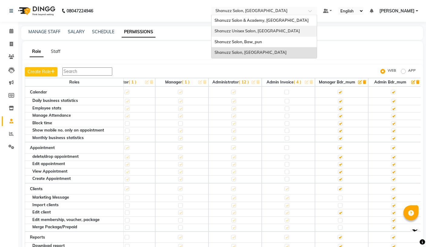
click at [229, 28] on div "Shanuzz Unisex Salon, Oshiwara" at bounding box center [264, 31] width 105 height 11
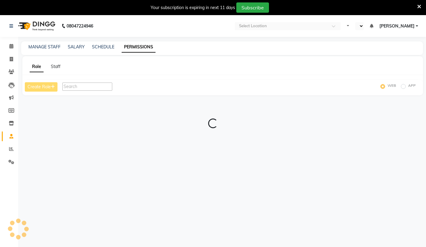
select select "en"
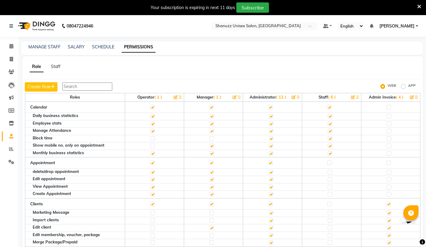
click at [293, 96] on icon "button" at bounding box center [294, 97] width 4 height 4
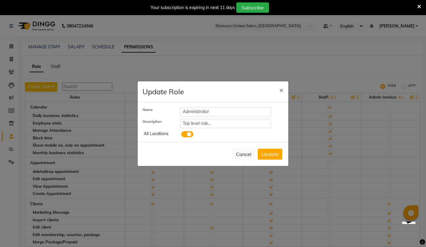
click at [190, 137] on span at bounding box center [187, 134] width 12 height 6
click at [181, 135] on input "checkbox" at bounding box center [181, 135] width 0 height 0
click at [272, 157] on button "Update" at bounding box center [270, 154] width 25 height 11
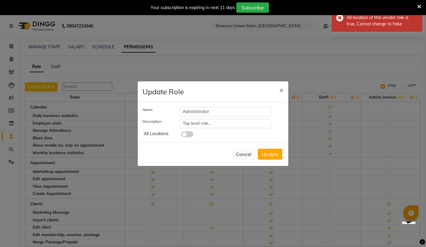
click at [283, 93] on span "×" at bounding box center [281, 89] width 4 height 9
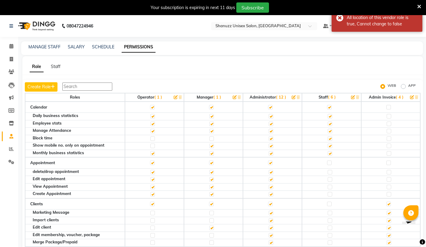
click at [238, 26] on input "text" at bounding box center [258, 27] width 88 height 6
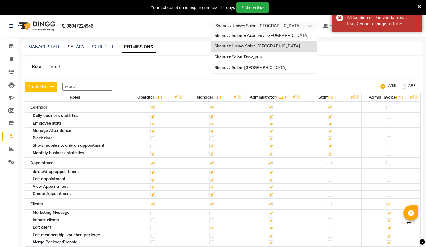
click at [216, 63] on div "Shanuzz Salon, [GEOGRAPHIC_DATA]" at bounding box center [264, 67] width 105 height 11
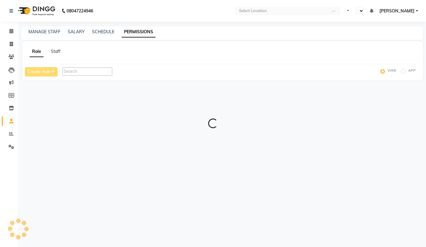
select select "en"
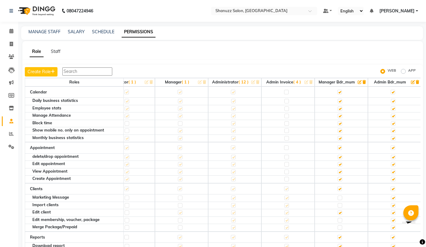
scroll to position [0, 22]
click at [401, 12] on span "[PERSON_NAME]" at bounding box center [396, 11] width 35 height 6
click at [390, 42] on link "Sign out" at bounding box center [386, 41] width 55 height 9
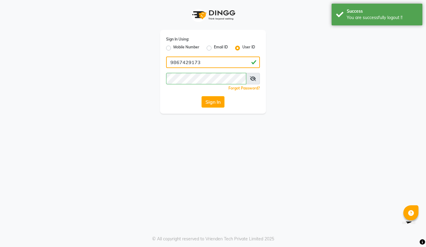
click at [210, 61] on input "9867429173" at bounding box center [213, 62] width 94 height 11
type input "9"
type input "shanuzz"
click at [253, 76] on icon at bounding box center [253, 78] width 6 height 5
click at [215, 97] on button "Sign In" at bounding box center [213, 101] width 23 height 11
